Goal: Information Seeking & Learning: Learn about a topic

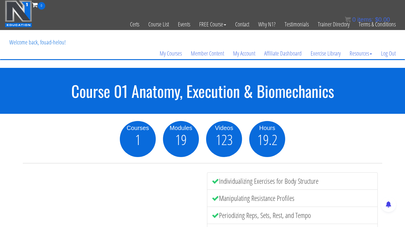
scroll to position [16, 0]
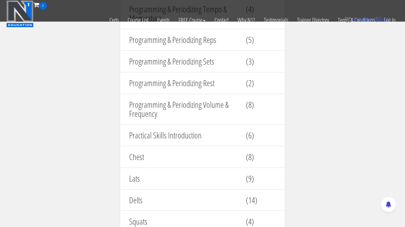
scroll to position [733, 0]
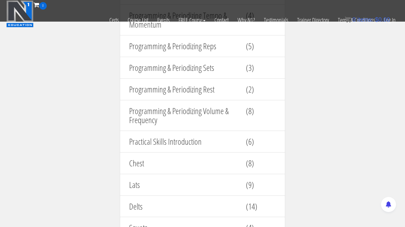
click at [191, 61] on div "Programming & Periodizing Sets" at bounding box center [183, 67] width 117 height 15
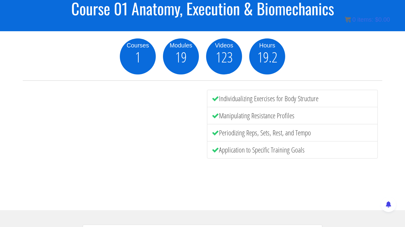
scroll to position [53, 0]
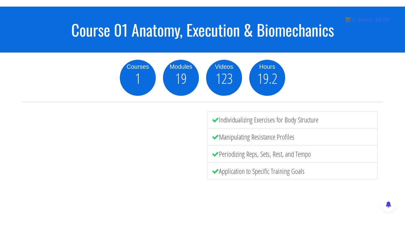
scroll to position [32, 0]
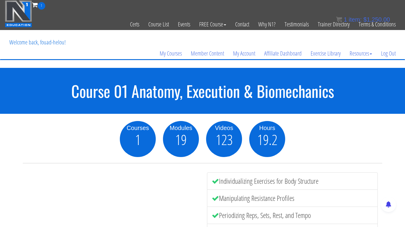
scroll to position [68, 0]
